Goal: Navigation & Orientation: Understand site structure

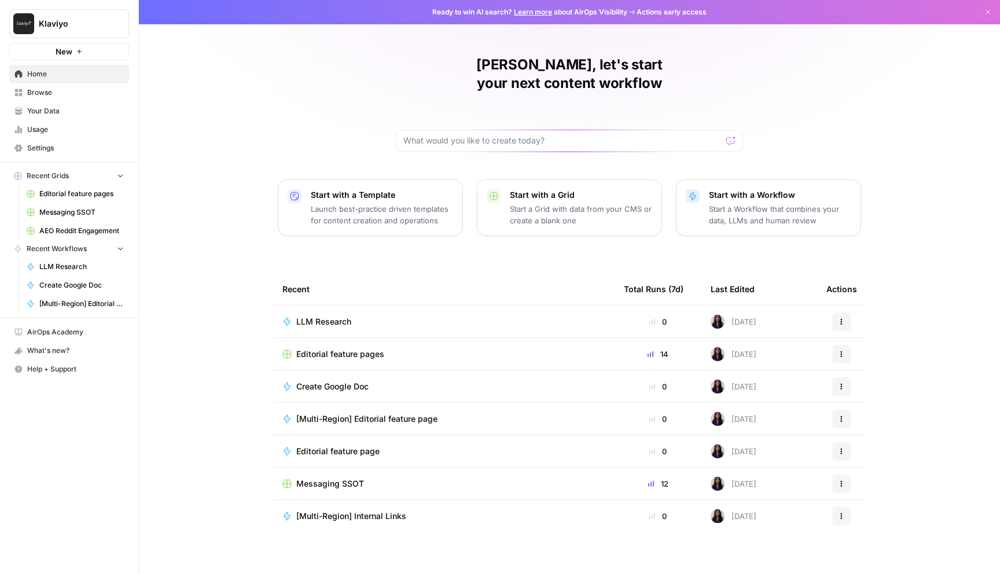
click at [57, 90] on span "Browse" at bounding box center [75, 92] width 97 height 10
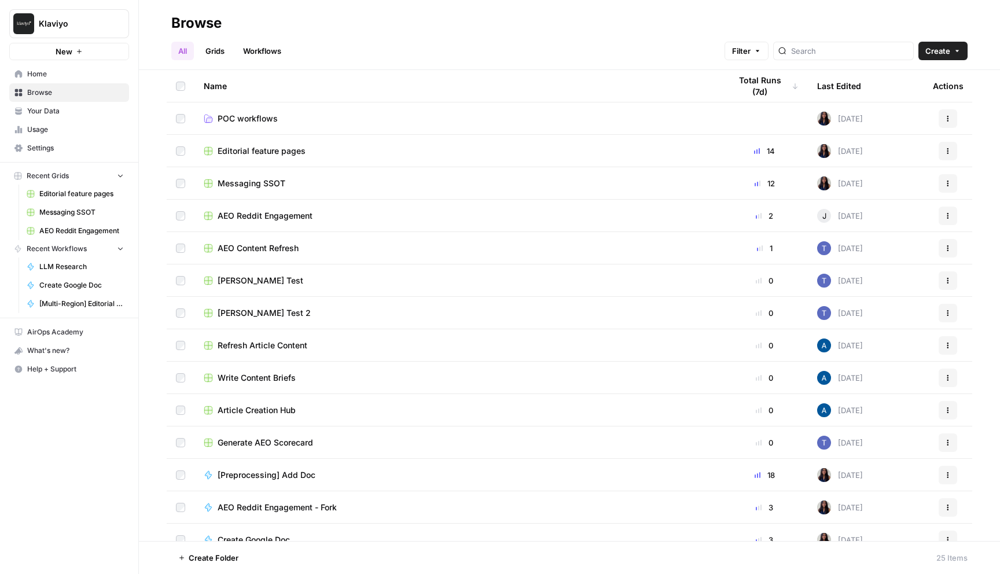
click at [275, 149] on span "Editorial feature pages" at bounding box center [262, 151] width 88 height 12
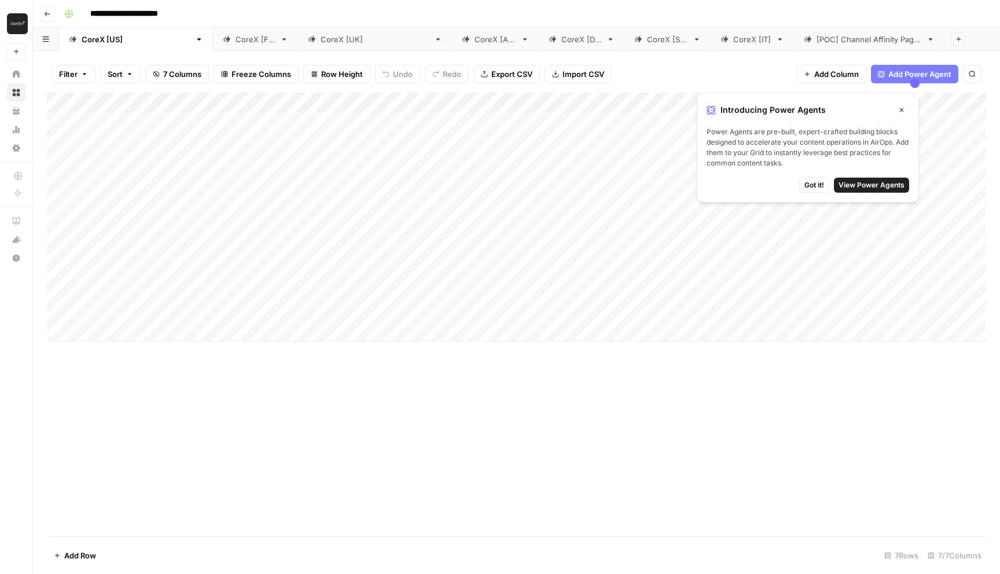
click at [507, 116] on div "Add Column" at bounding box center [517, 217] width 940 height 249
click at [570, 122] on div "Add Column" at bounding box center [517, 217] width 940 height 249
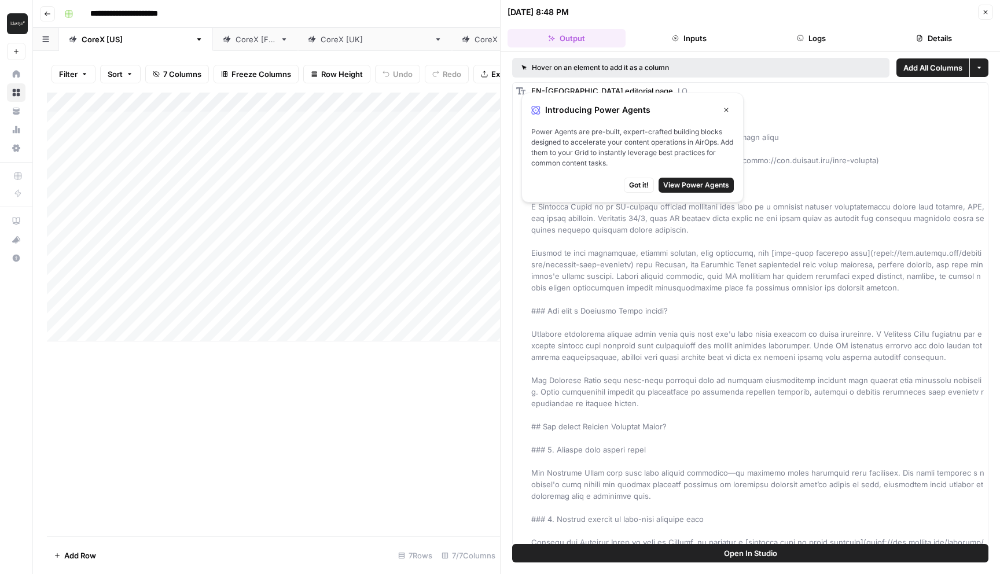
click at [639, 184] on span "Got it!" at bounding box center [639, 185] width 20 height 10
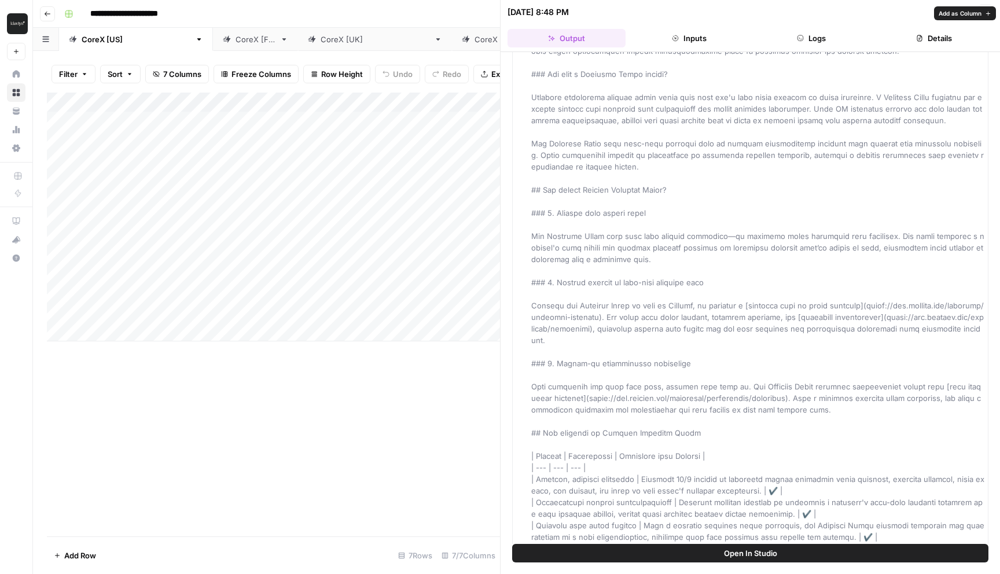
scroll to position [476, 0]
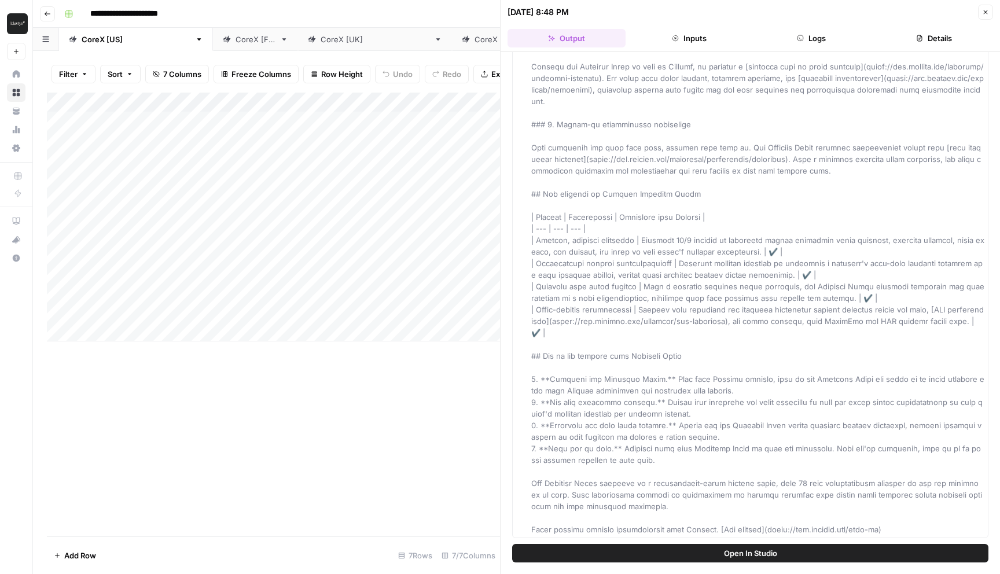
click at [428, 424] on div "Add Column" at bounding box center [273, 315] width 453 height 444
click at [987, 13] on icon "button" at bounding box center [986, 12] width 7 height 7
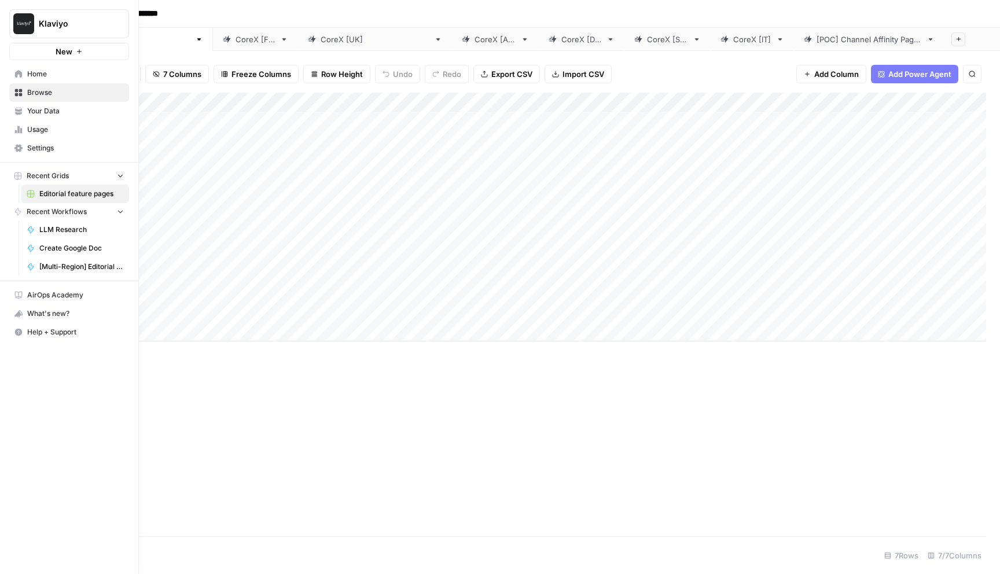
click at [47, 107] on span "Your Data" at bounding box center [75, 111] width 97 height 10
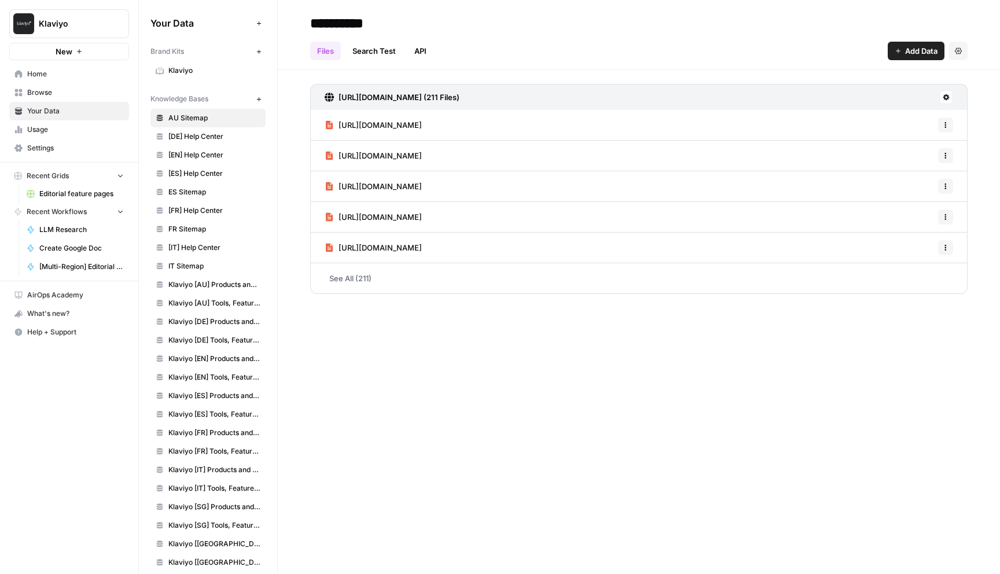
click at [178, 64] on link "Klaviyo" at bounding box center [208, 70] width 115 height 19
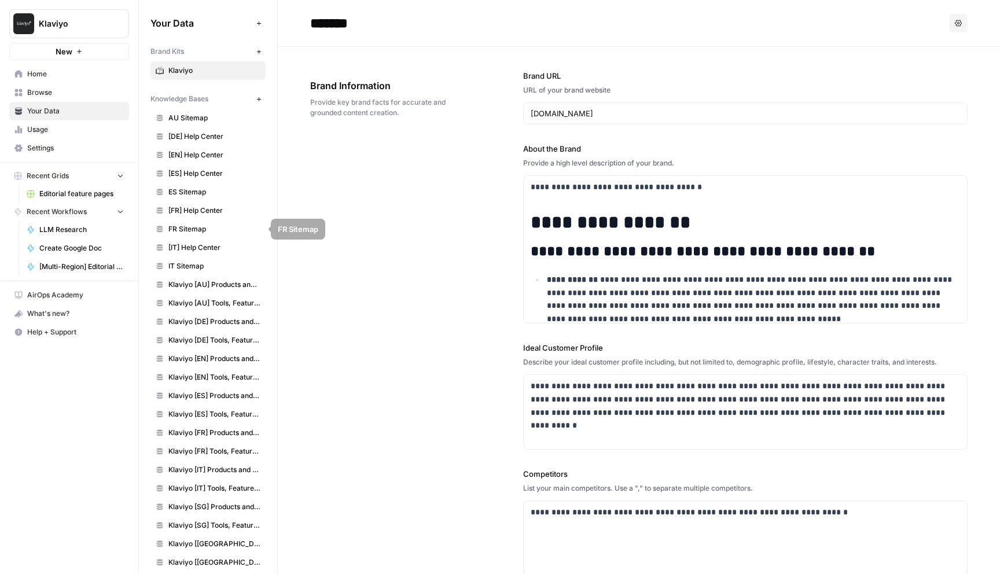
click at [194, 215] on span "[FR] Help Center" at bounding box center [214, 211] width 92 height 10
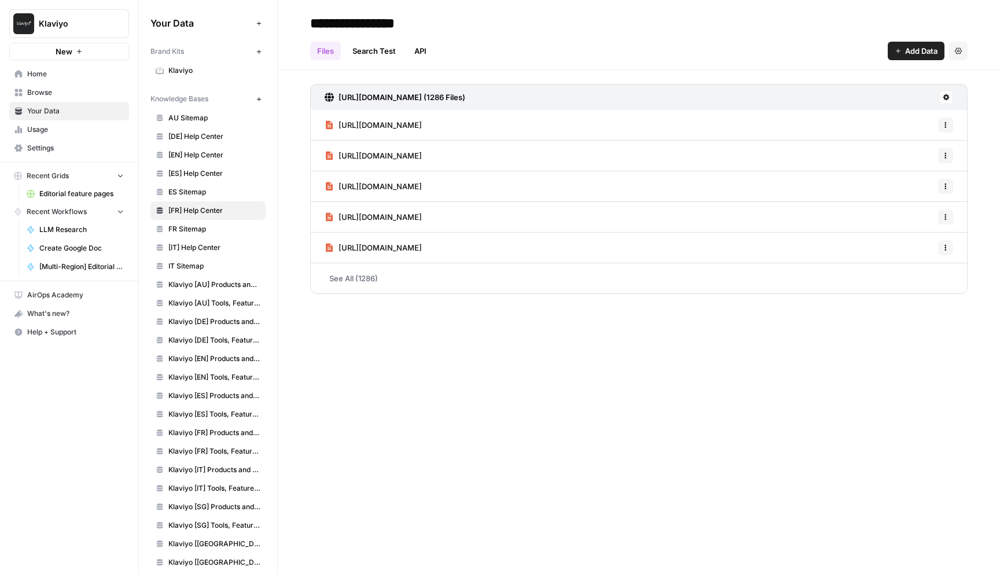
click at [58, 228] on span "LLM Research" at bounding box center [81, 230] width 85 height 10
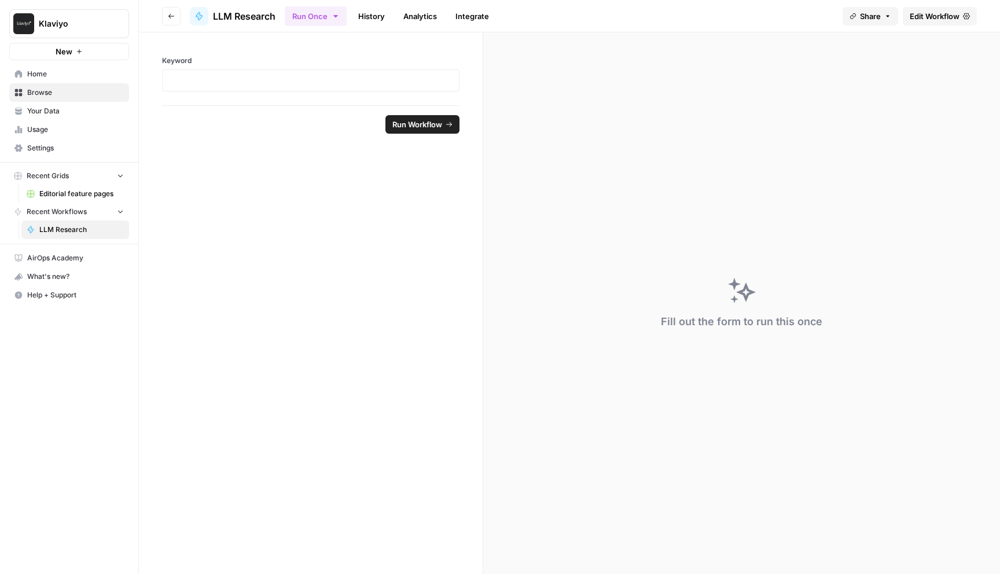
click at [46, 78] on span "Home" at bounding box center [75, 74] width 97 height 10
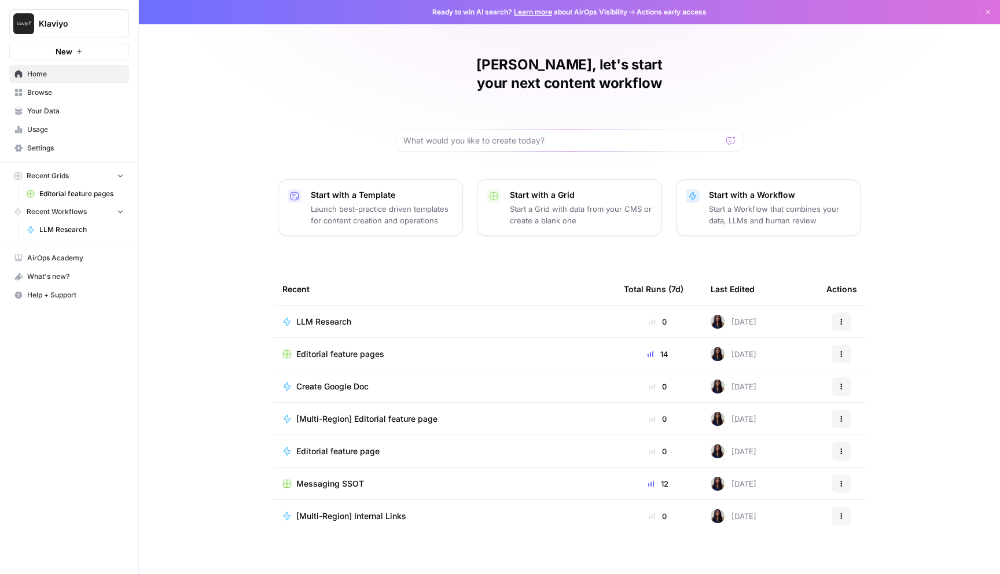
click at [75, 17] on button "Klaviyo" at bounding box center [69, 23] width 120 height 29
click at [179, 253] on div "[PERSON_NAME], let's start your next content workflow Start with a Template Lau…" at bounding box center [570, 287] width 862 height 574
click at [95, 251] on link "AirOps Academy" at bounding box center [69, 258] width 120 height 19
